Goal: Task Accomplishment & Management: Manage account settings

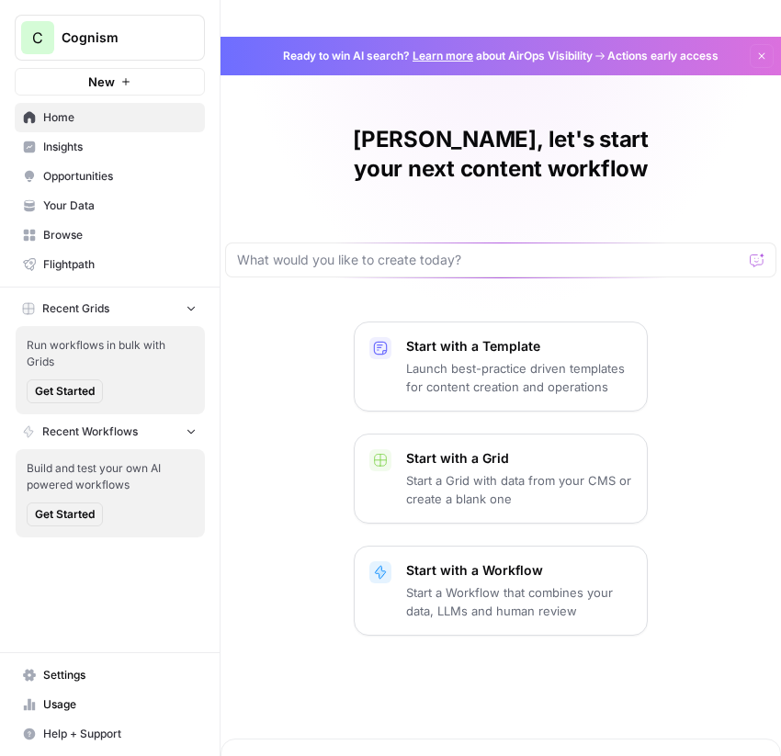
click at [54, 135] on link "Insights" at bounding box center [110, 146] width 190 height 29
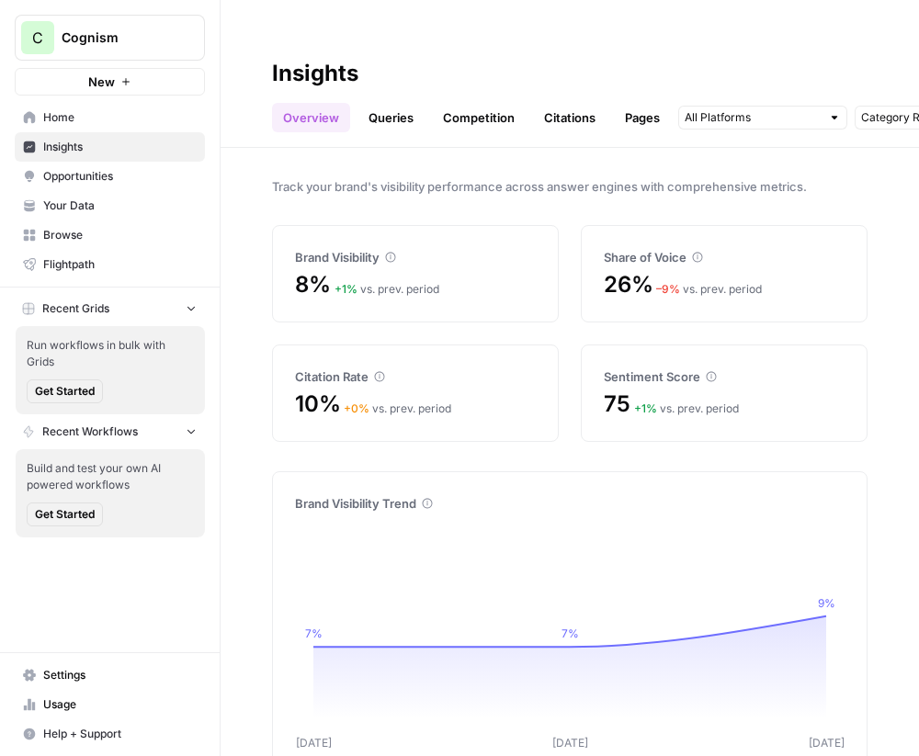
click at [412, 103] on link "Queries" at bounding box center [390, 117] width 67 height 29
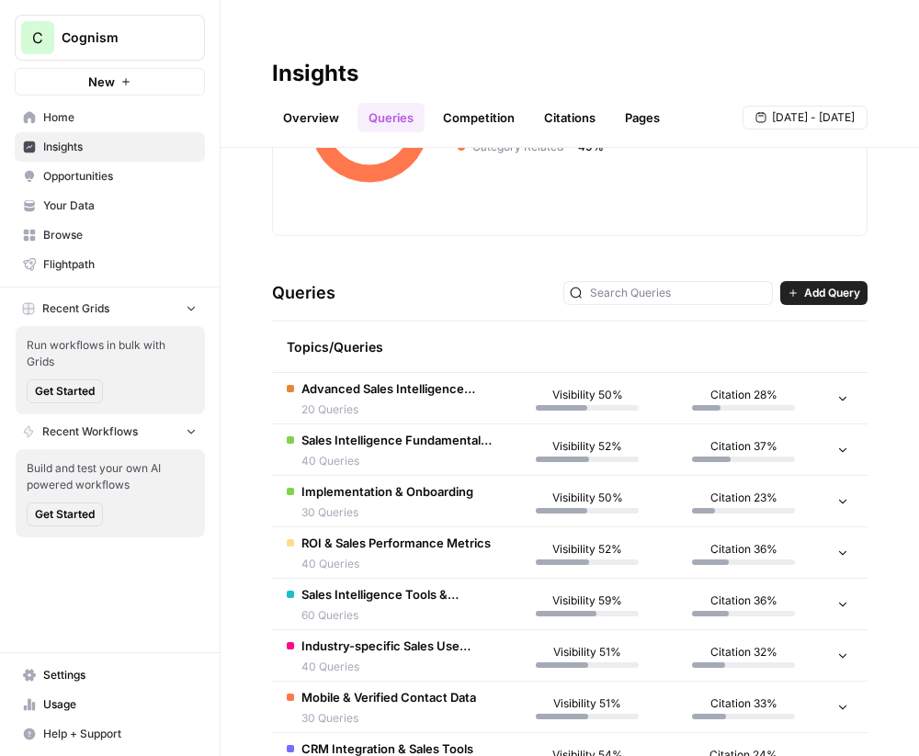
scroll to position [752, 0]
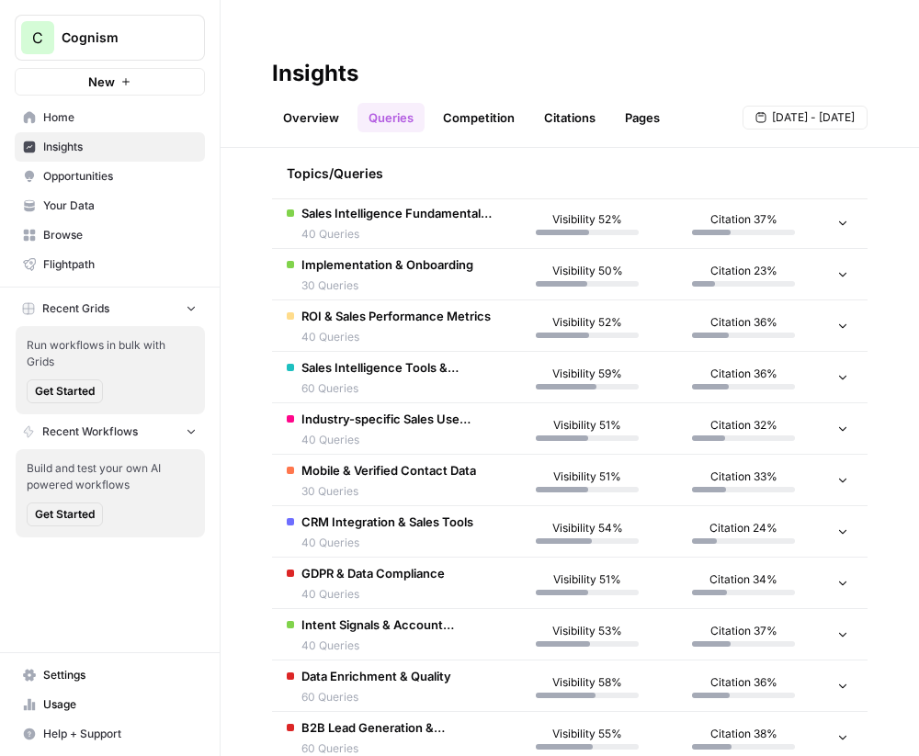
click at [691, 211] on div "Citation 37%" at bounding box center [743, 223] width 127 height 24
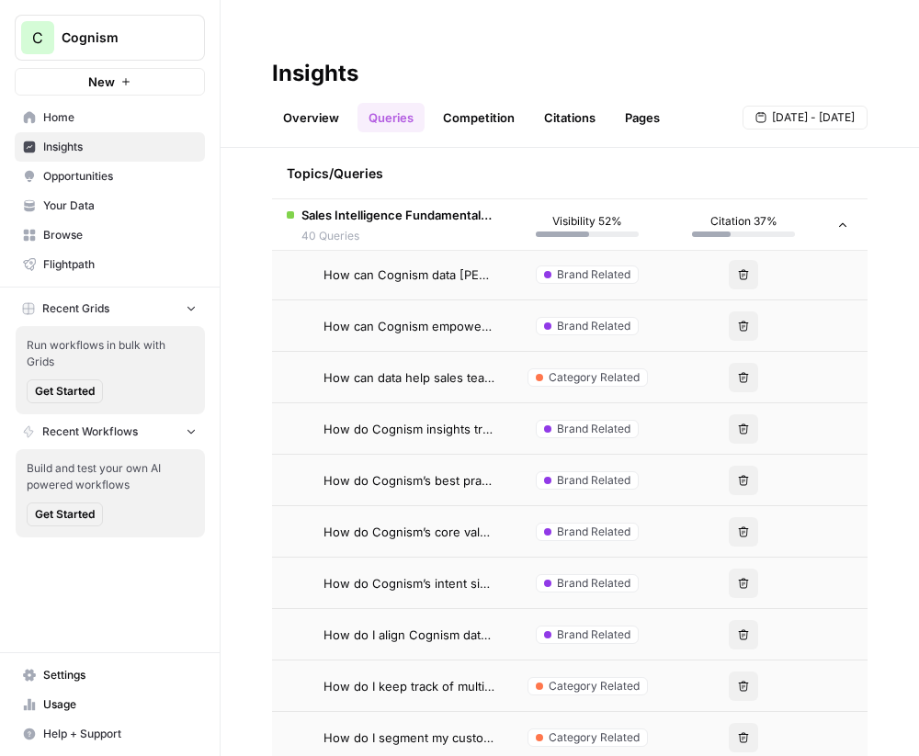
click at [670, 249] on td "Delete" at bounding box center [743, 274] width 156 height 51
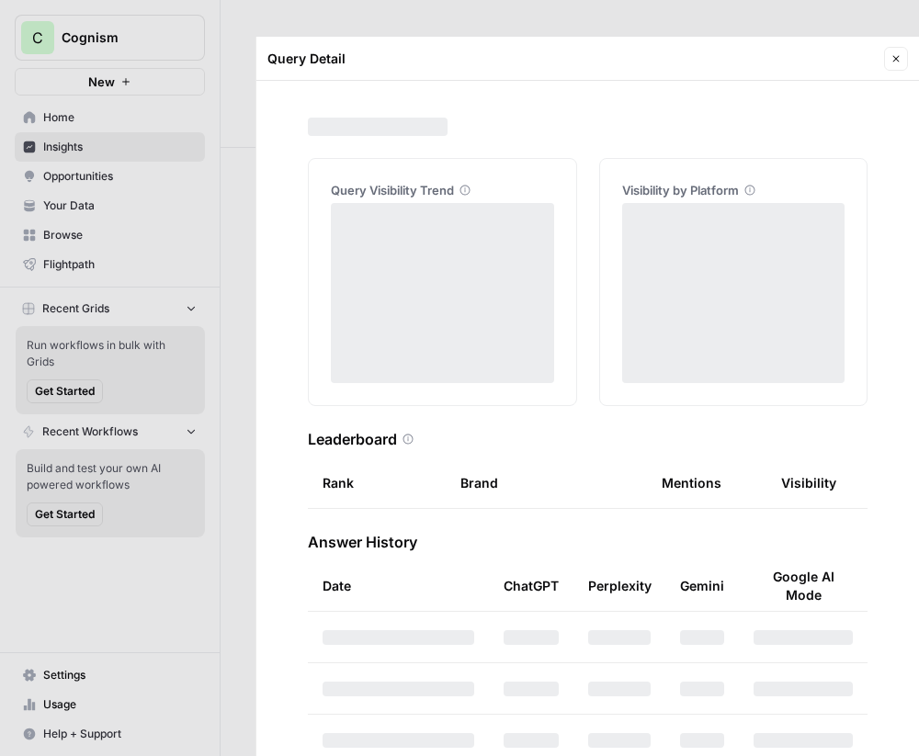
click at [780, 47] on button "Close" at bounding box center [896, 59] width 24 height 24
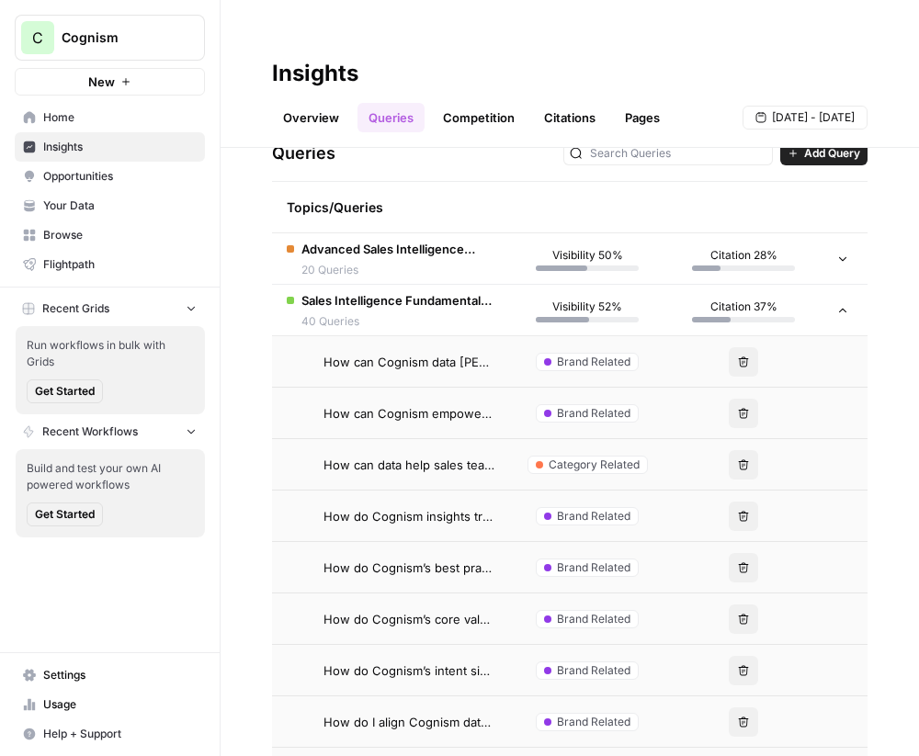
scroll to position [645, 0]
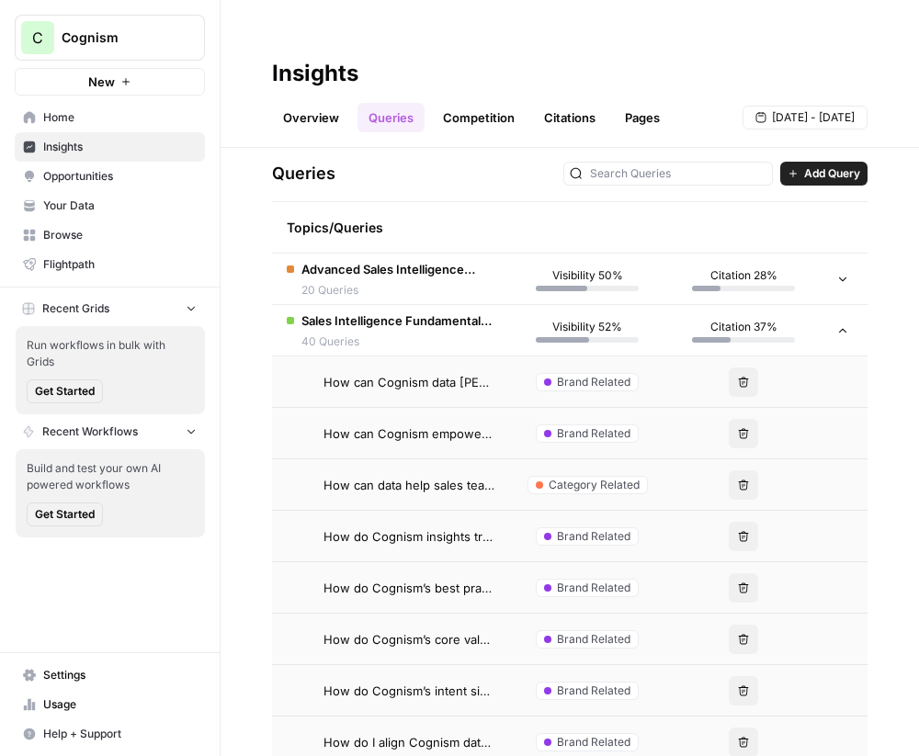
click at [576, 103] on link "Citations" at bounding box center [569, 117] width 73 height 29
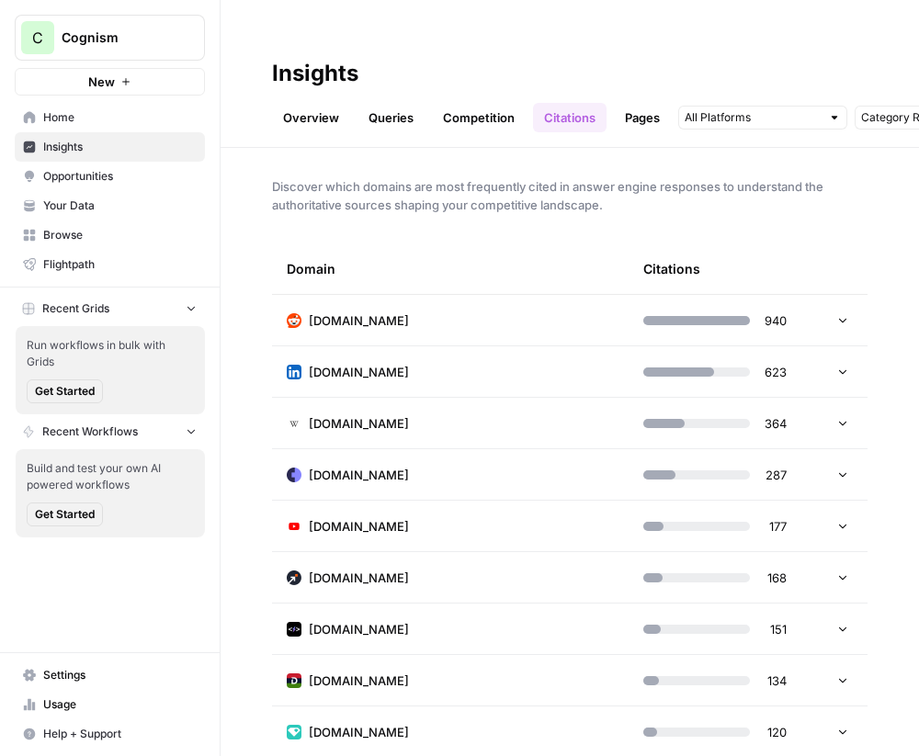
click at [628, 103] on link "Pages" at bounding box center [642, 117] width 57 height 29
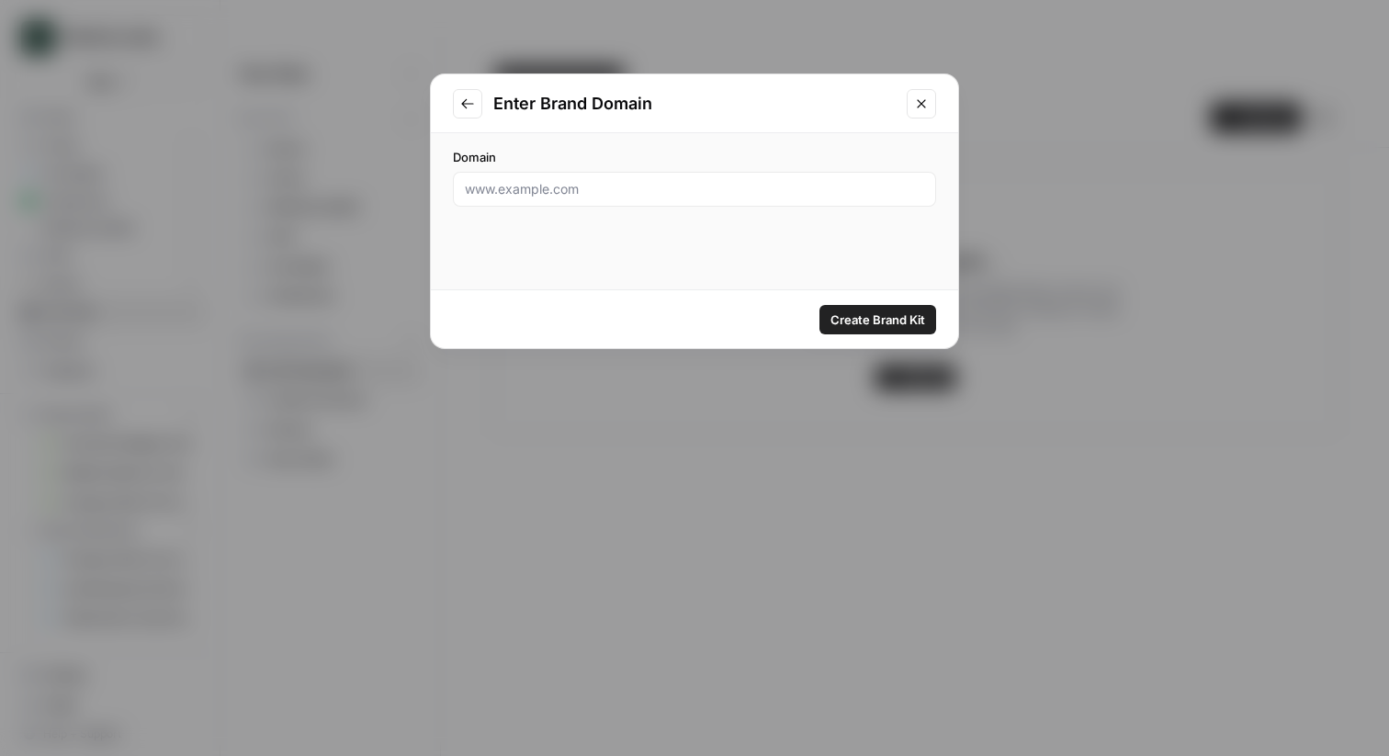
click at [921, 102] on icon "Close modal" at bounding box center [921, 103] width 8 height 8
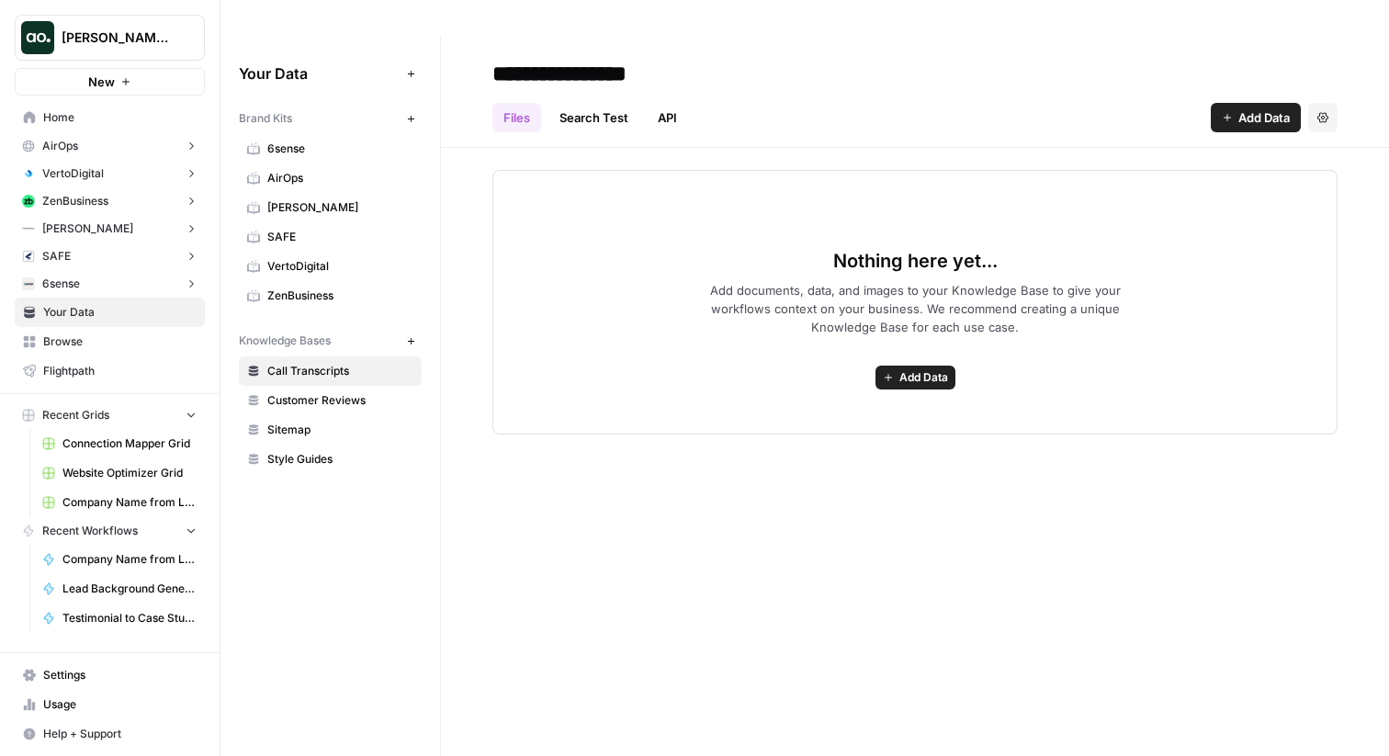
click at [185, 79] on button "New" at bounding box center [110, 82] width 190 height 28
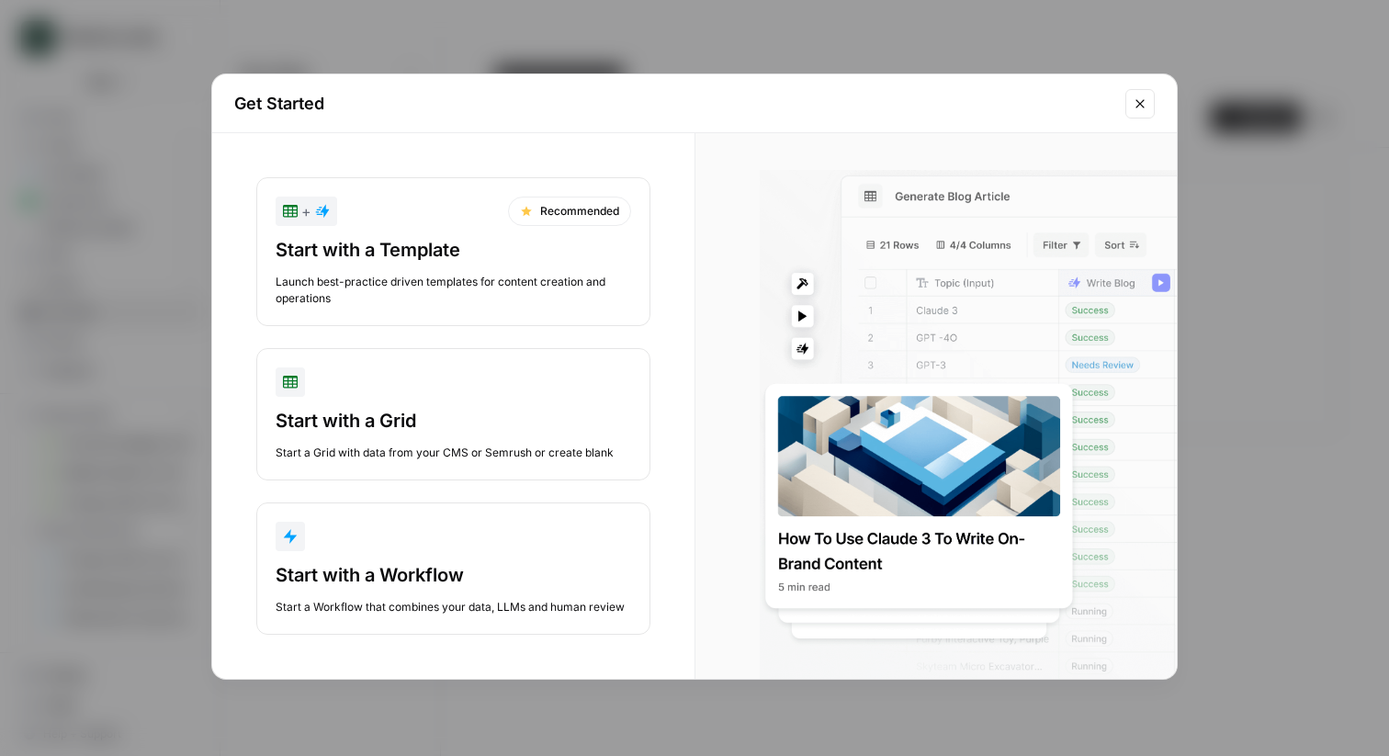
click at [1136, 102] on icon "Close modal" at bounding box center [1140, 103] width 15 height 15
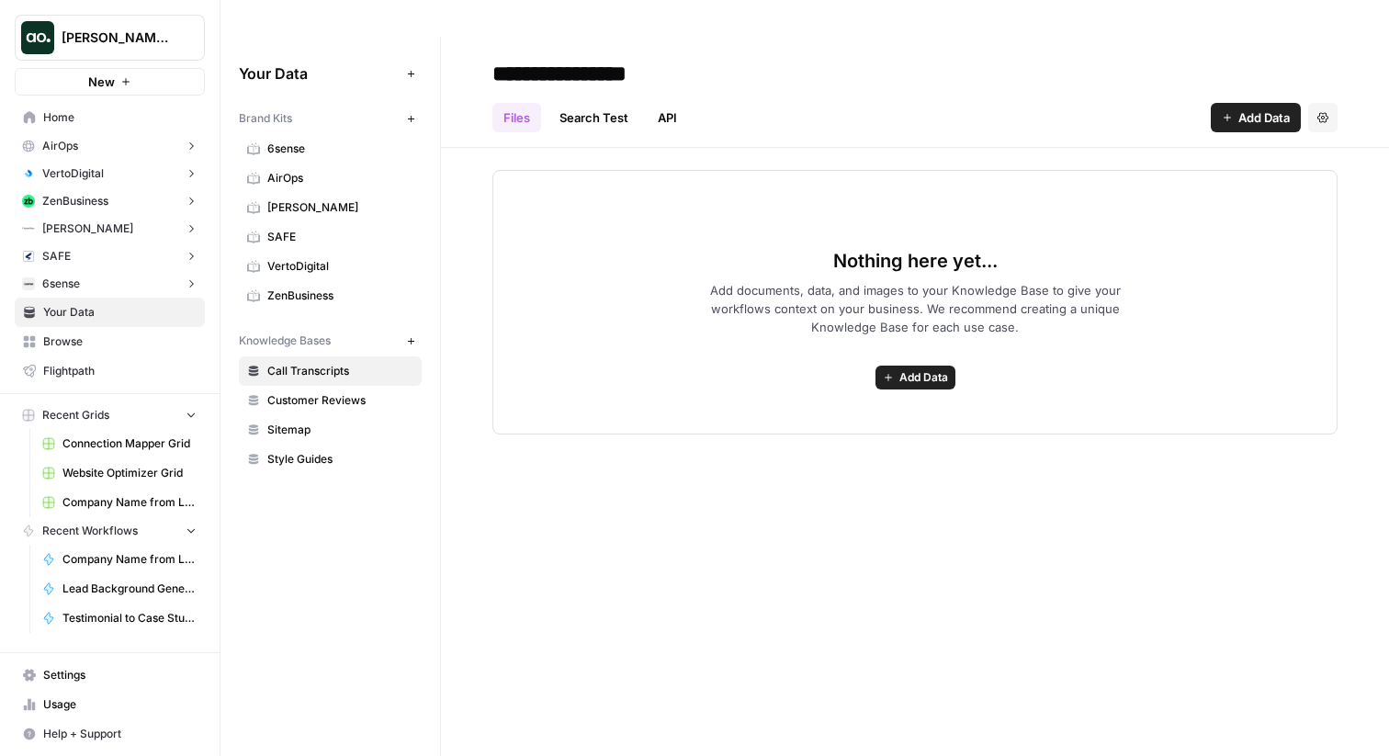
click at [175, 37] on div "[PERSON_NAME] Workspace" at bounding box center [130, 37] width 137 height 18
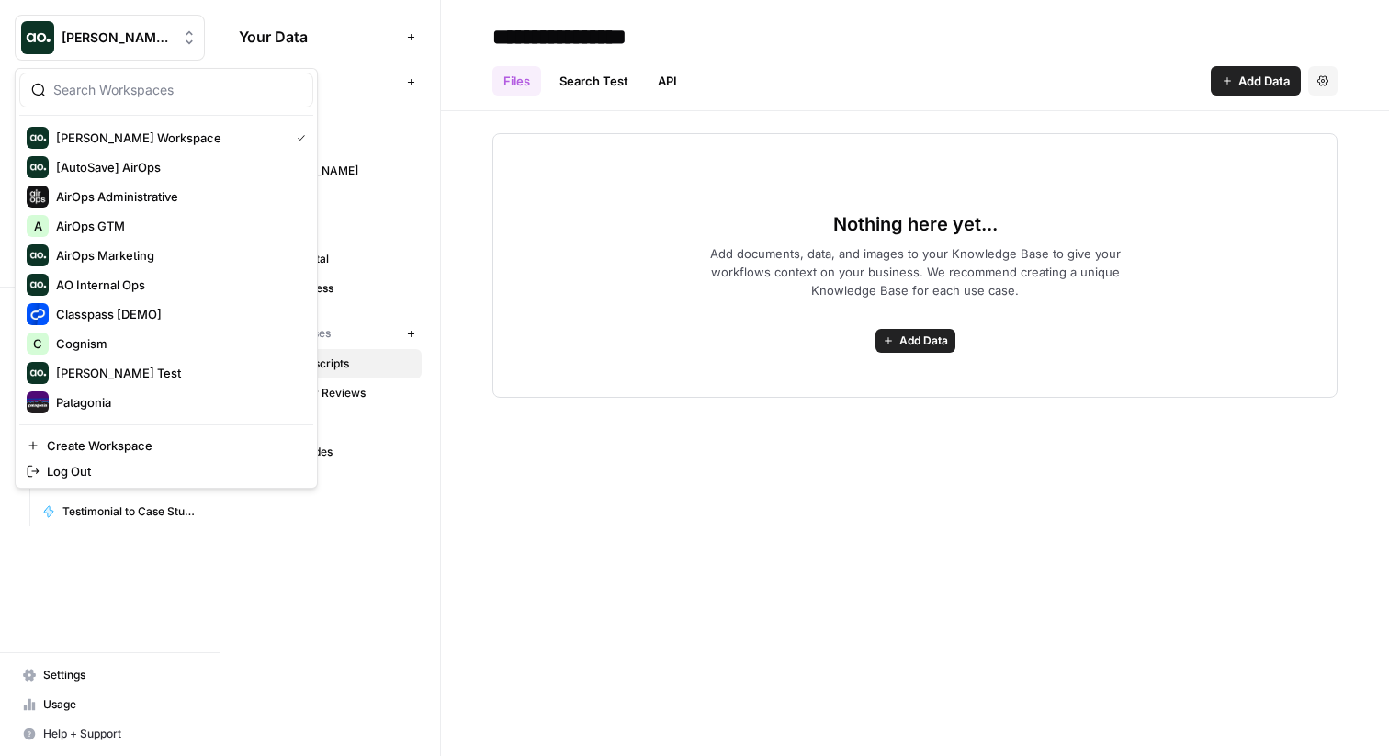
click at [168, 45] on span "[PERSON_NAME] Workspace" at bounding box center [117, 37] width 111 height 18
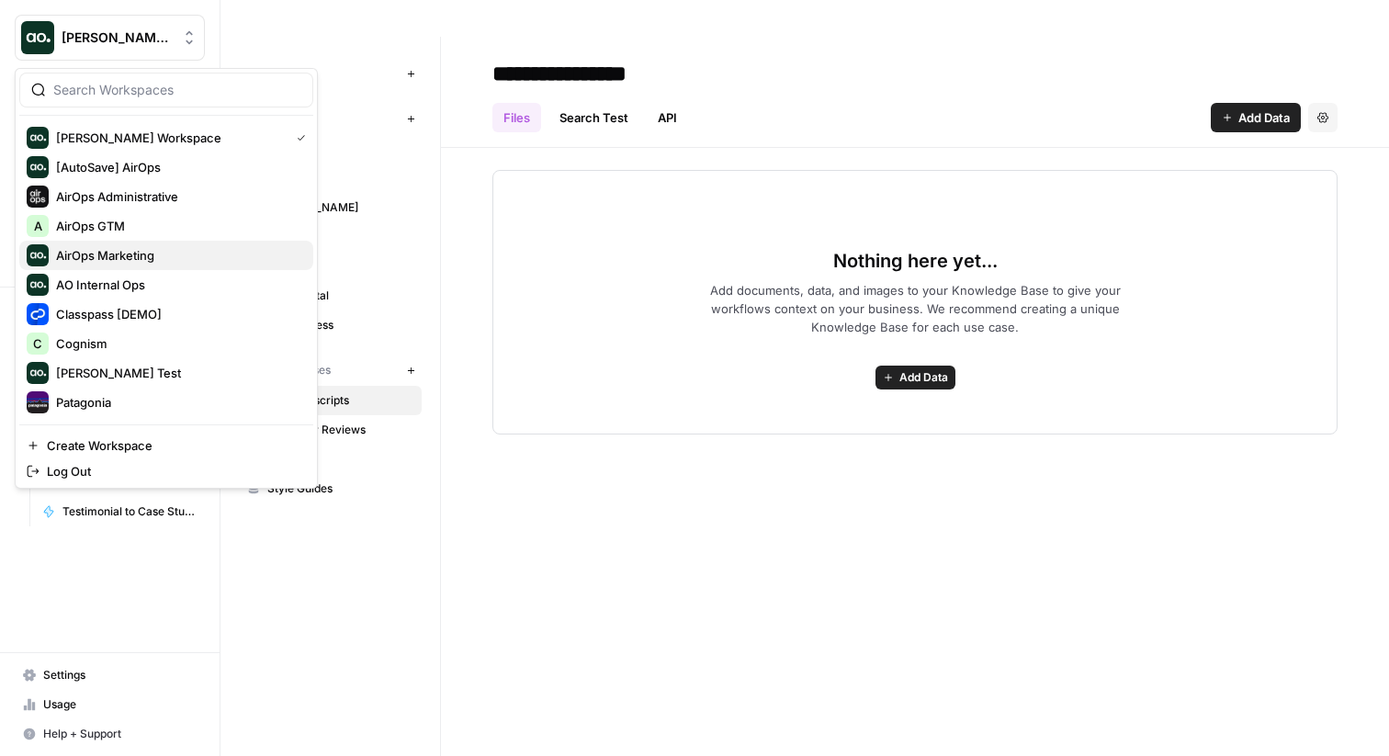
scroll to position [51, 0]
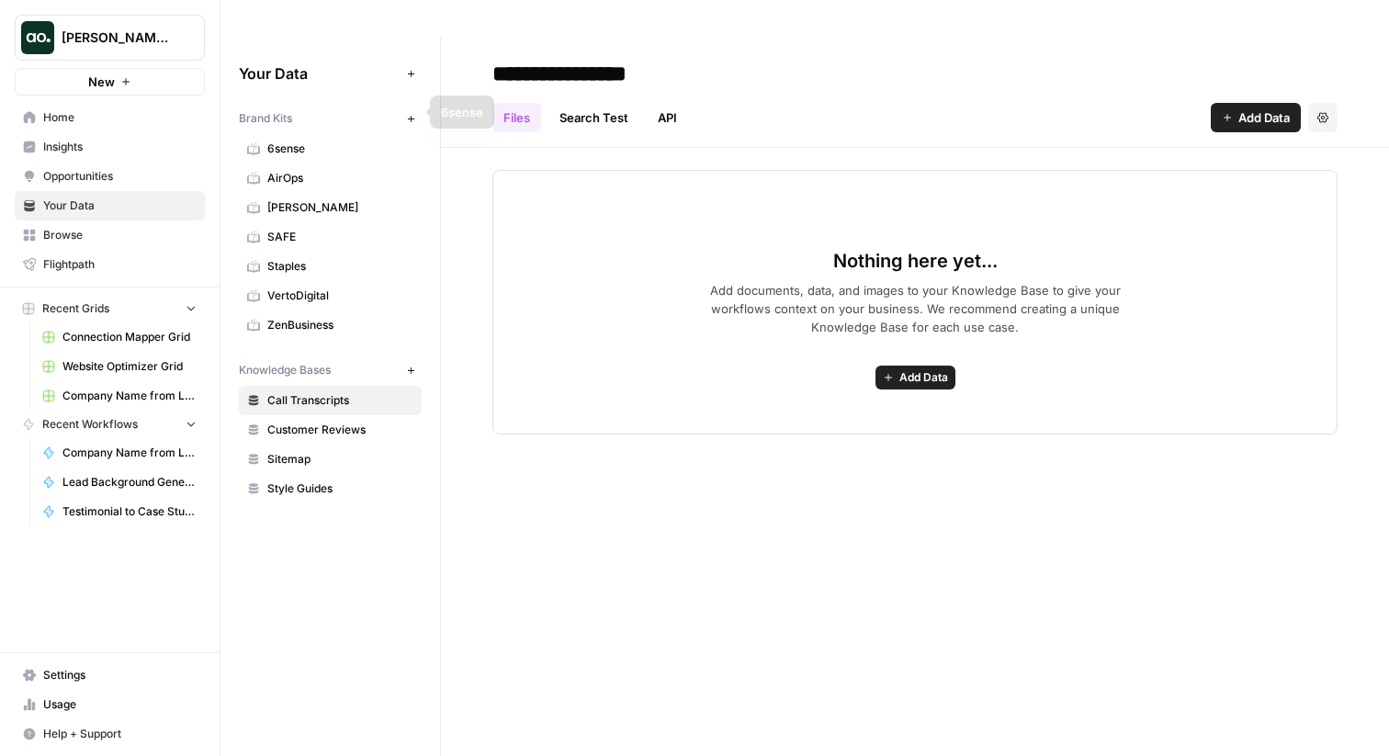
click at [455, 84] on header "**********" at bounding box center [915, 92] width 948 height 111
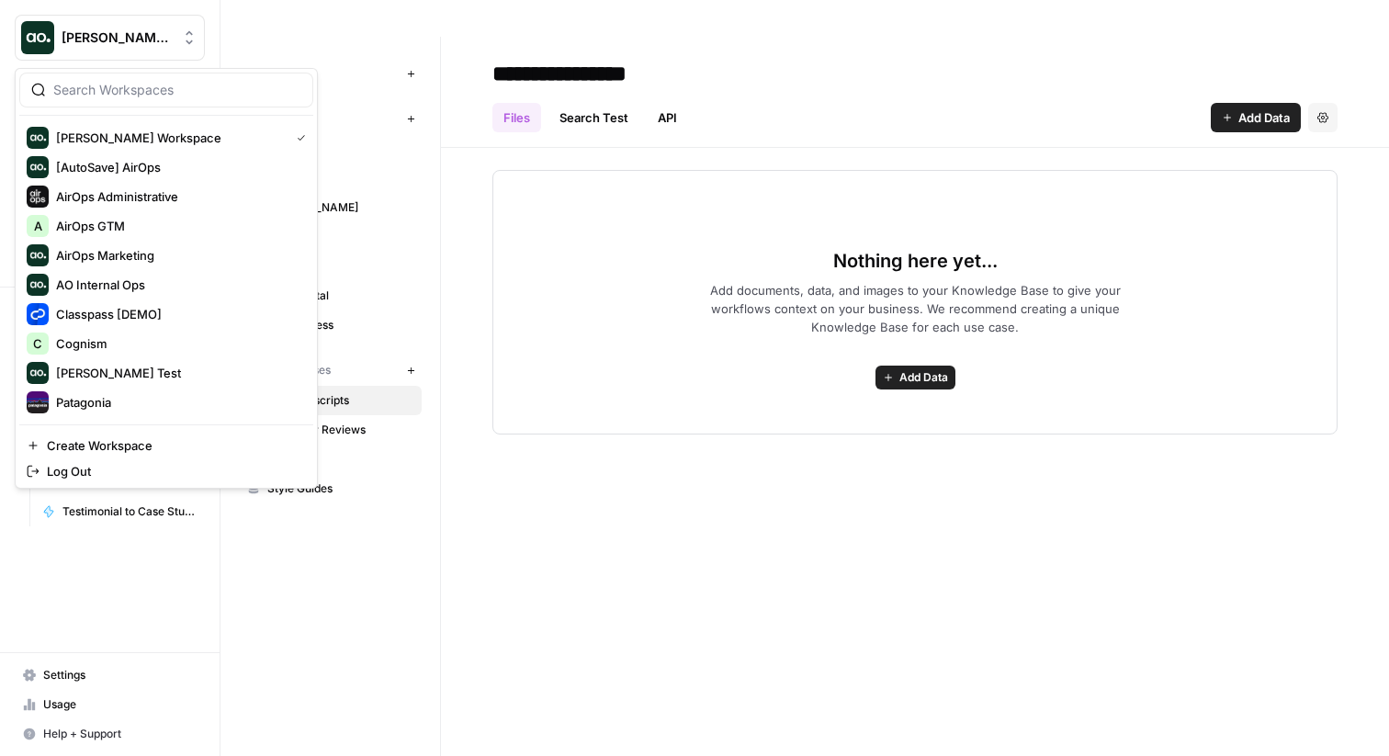
click at [83, 41] on span "[PERSON_NAME] Workspace" at bounding box center [117, 37] width 111 height 18
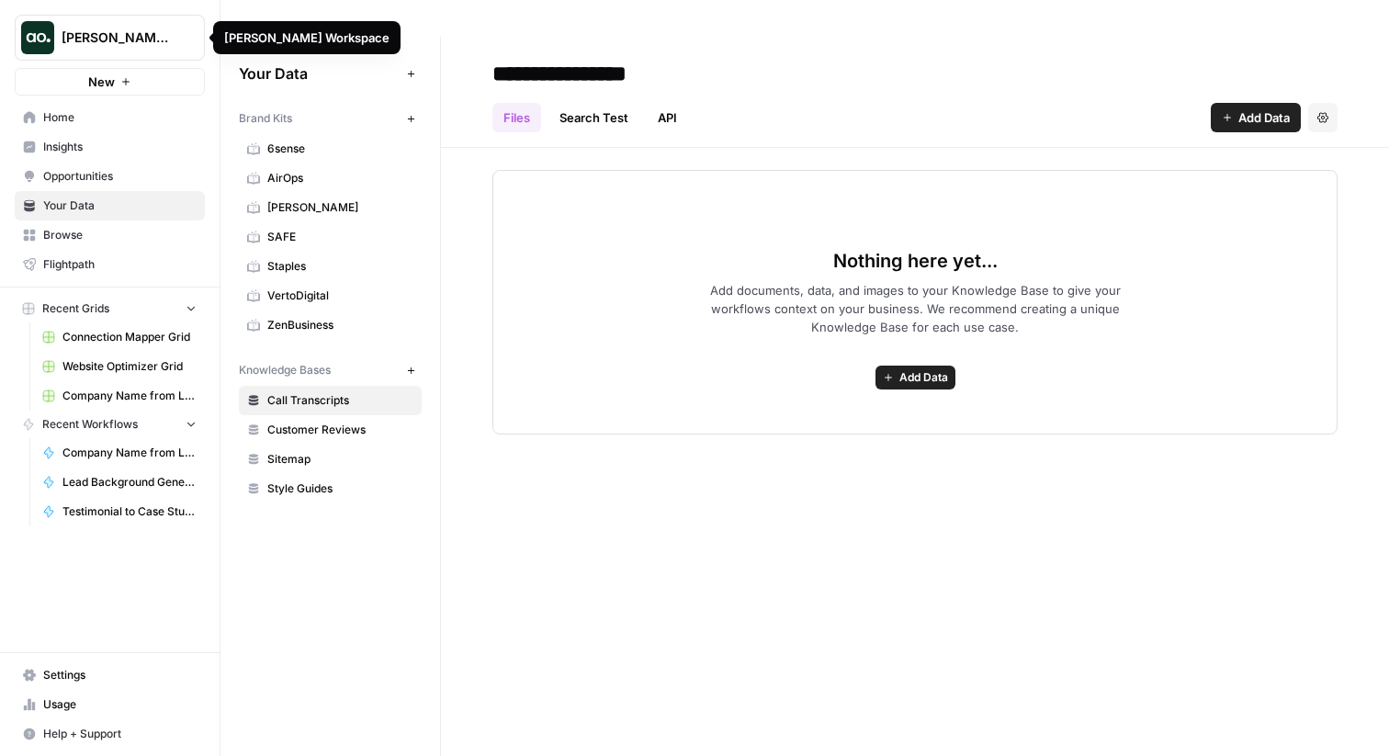
click at [210, 10] on div "Mike Kenler's Workspace New" at bounding box center [110, 48] width 220 height 96
click at [133, 75] on button "New" at bounding box center [110, 82] width 190 height 28
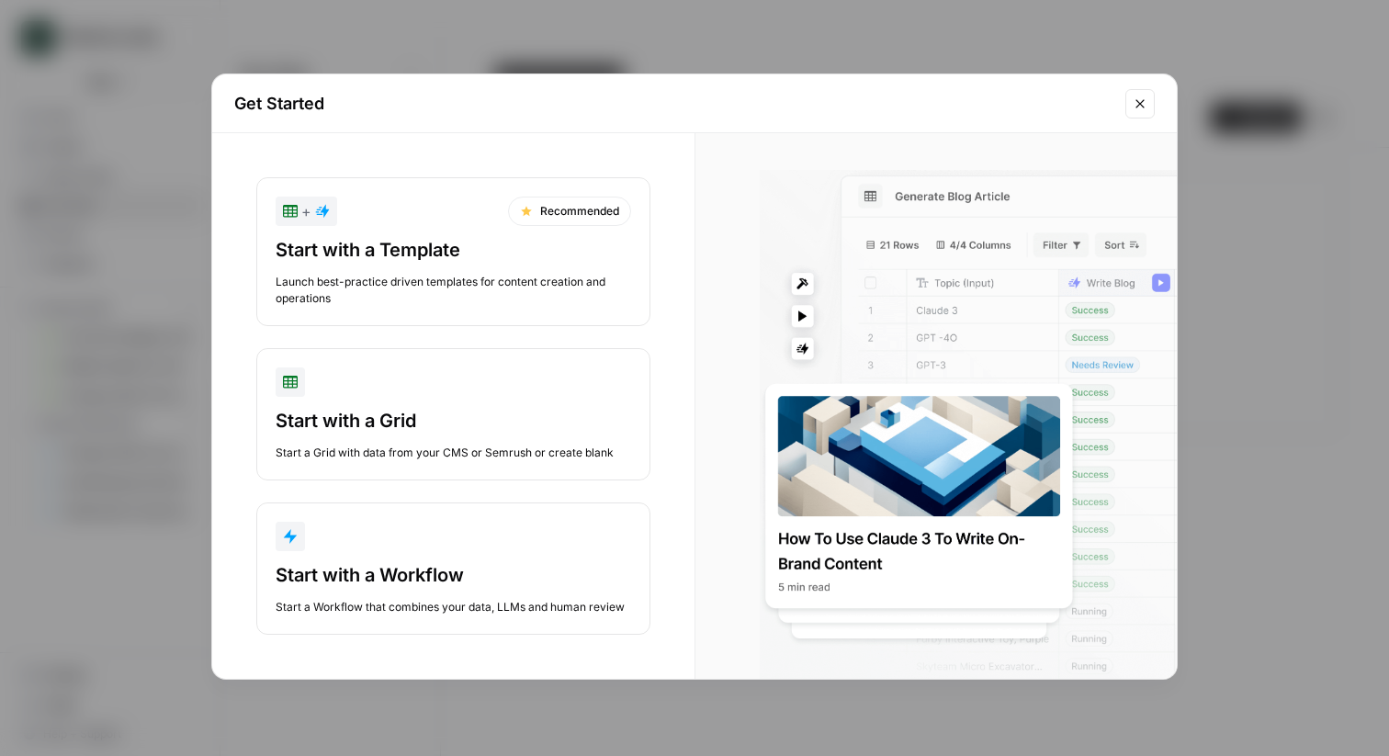
click at [334, 27] on div "Get Started + Recommended Start with a Template Launch best-practice driven tem…" at bounding box center [694, 378] width 1389 height 756
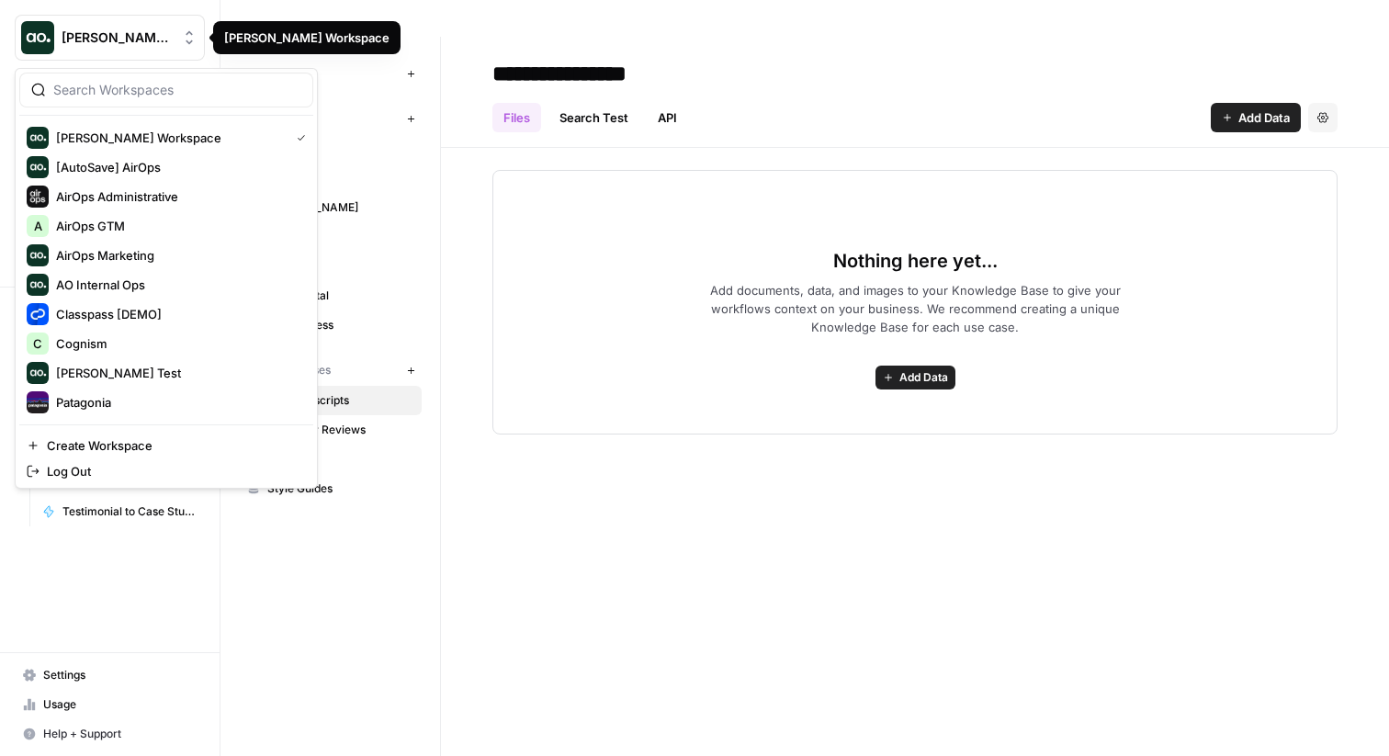
click at [175, 48] on button "[PERSON_NAME] Workspace" at bounding box center [110, 38] width 190 height 46
click at [146, 438] on span "Create Workspace" at bounding box center [173, 445] width 252 height 18
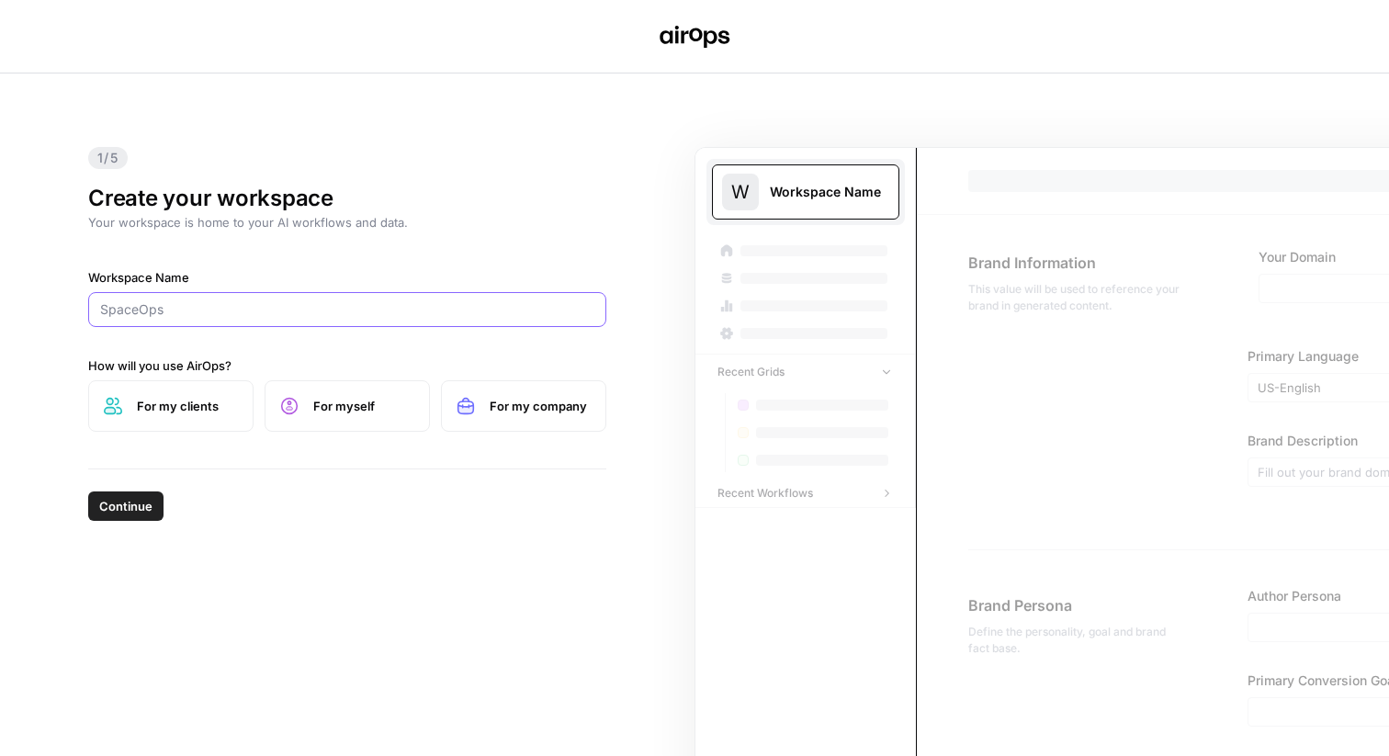
click at [240, 310] on input "Workspace Name" at bounding box center [347, 309] width 494 height 18
type input "a"
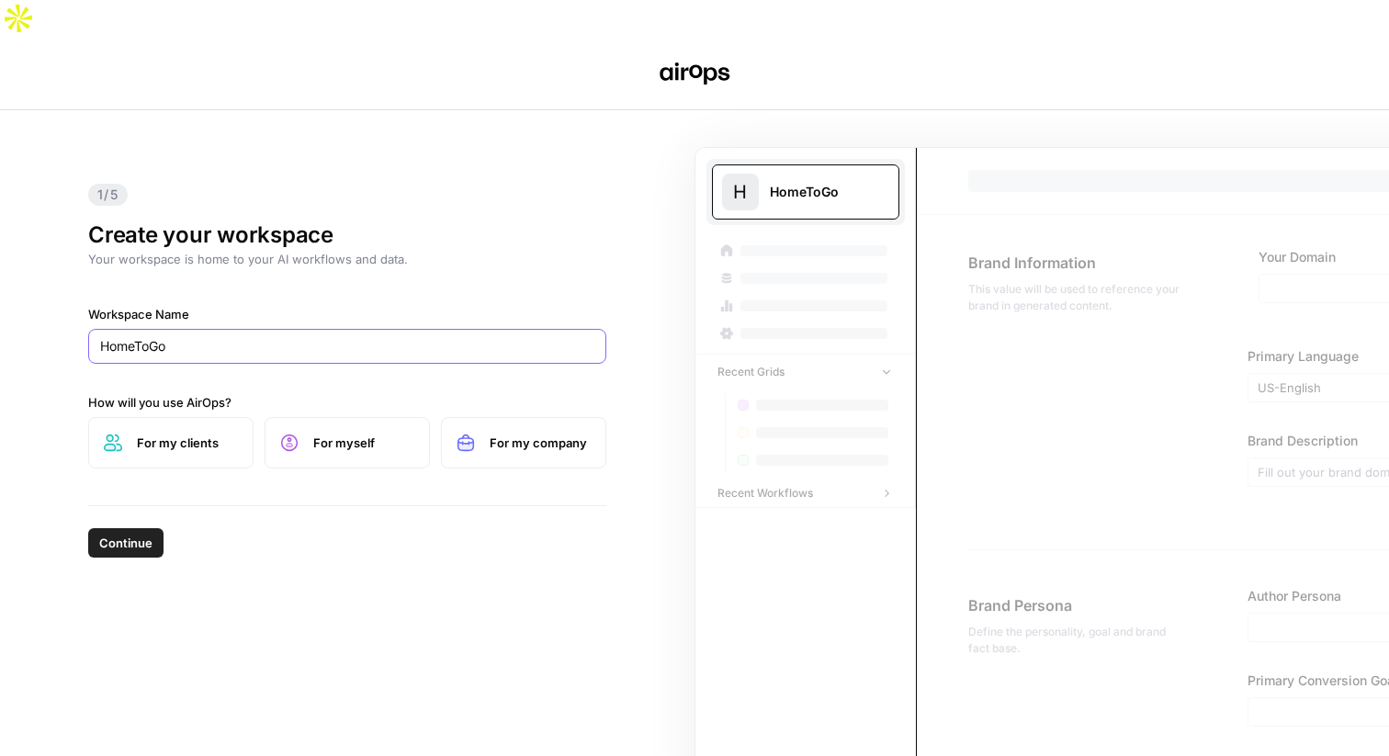
type input "HomeToGo"
click at [480, 417] on label "For my company" at bounding box center [523, 442] width 165 height 51
click at [116, 528] on button "Continue" at bounding box center [125, 542] width 75 height 29
